Goal: Task Accomplishment & Management: Use online tool/utility

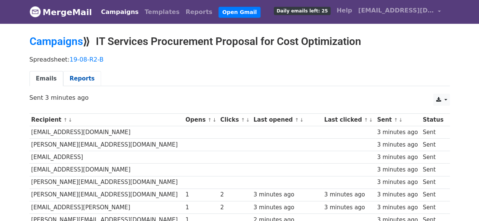
click at [79, 79] on link "Reports" at bounding box center [82, 79] width 38 height 16
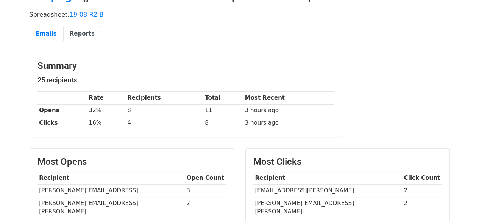
scroll to position [45, 0]
click at [48, 37] on link "Emails" at bounding box center [47, 34] width 34 height 16
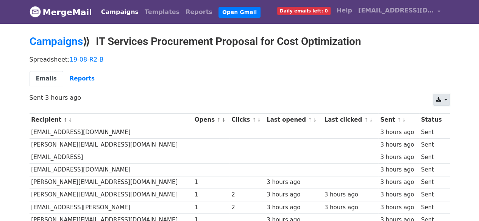
click at [444, 103] on link at bounding box center [441, 100] width 16 height 12
click at [451, 128] on link "Excel" at bounding box center [450, 129] width 34 height 12
click at [106, 9] on link "Campaigns" at bounding box center [120, 12] width 44 height 15
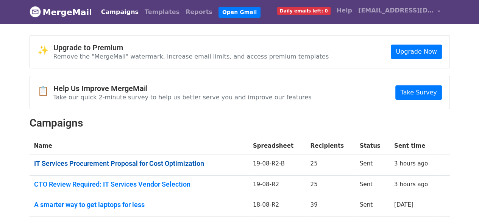
click at [154, 161] on link "IT Services Procurement Proposal for Cost Optimization" at bounding box center [139, 164] width 210 height 8
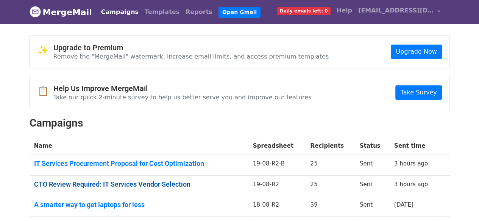
click at [152, 181] on link "CTO Review Required: IT Services Vendor Selection" at bounding box center [139, 184] width 210 height 8
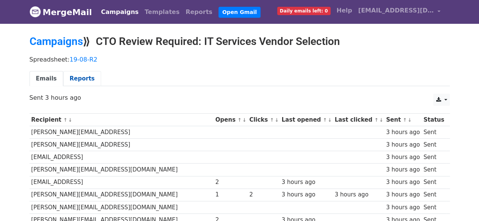
click at [84, 75] on link "Reports" at bounding box center [82, 79] width 38 height 16
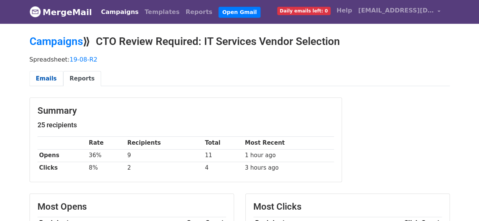
click at [51, 82] on link "Emails" at bounding box center [47, 79] width 34 height 16
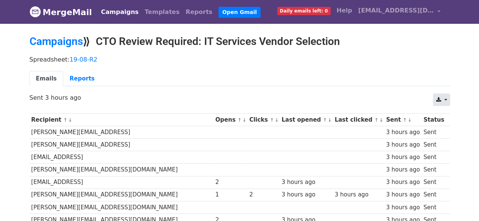
click at [443, 100] on link at bounding box center [441, 100] width 16 height 12
click at [448, 128] on link "Excel" at bounding box center [450, 129] width 34 height 12
